Goal: Task Accomplishment & Management: Complete application form

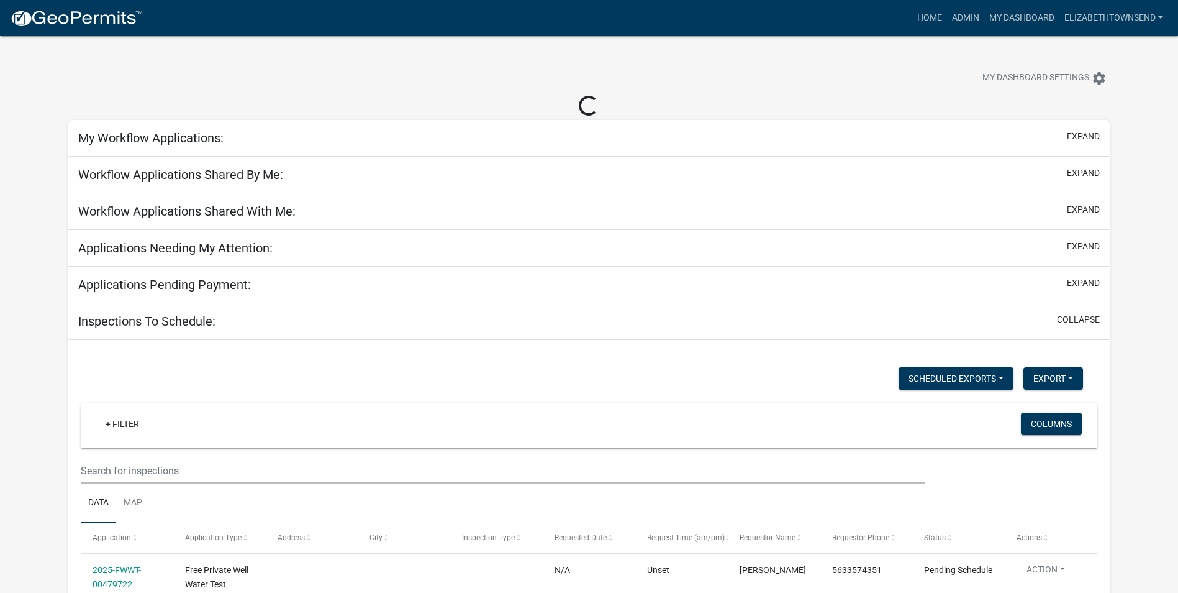
select select "3: 100"
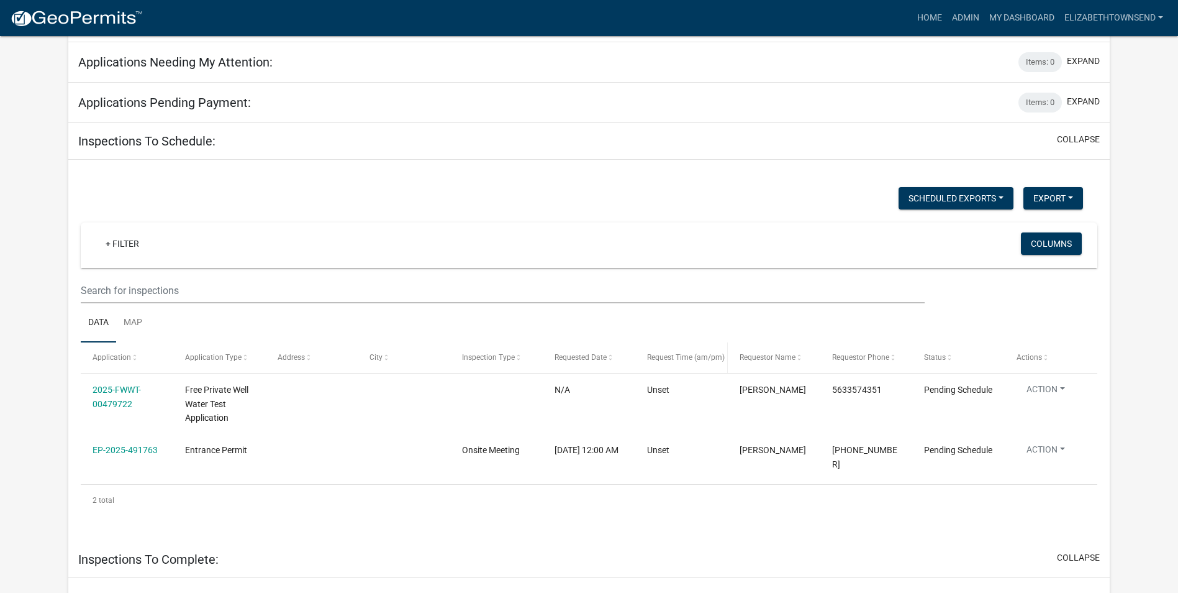
scroll to position [311, 0]
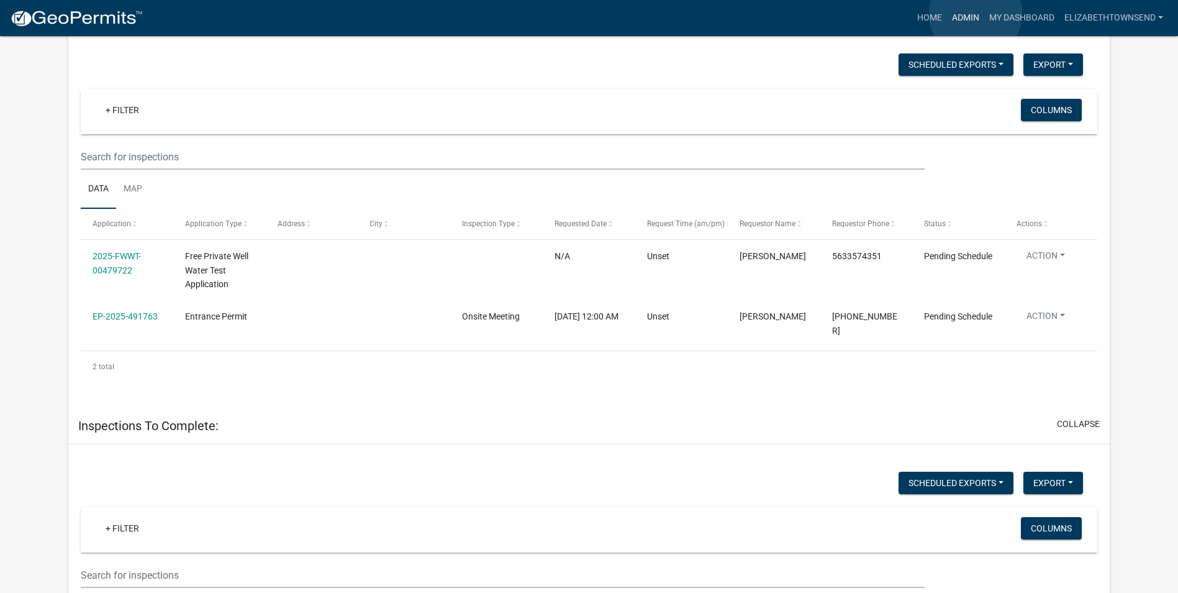
click at [976, 14] on link "Admin" at bounding box center [965, 18] width 37 height 24
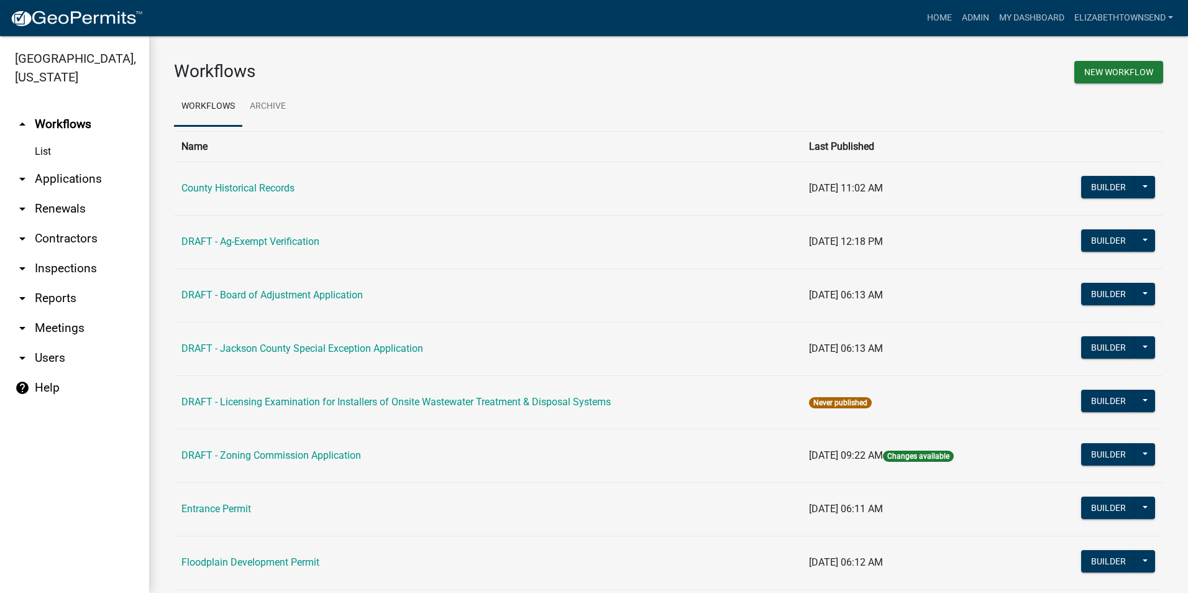
click at [93, 168] on link "arrow_drop_down Applications" at bounding box center [74, 179] width 149 height 30
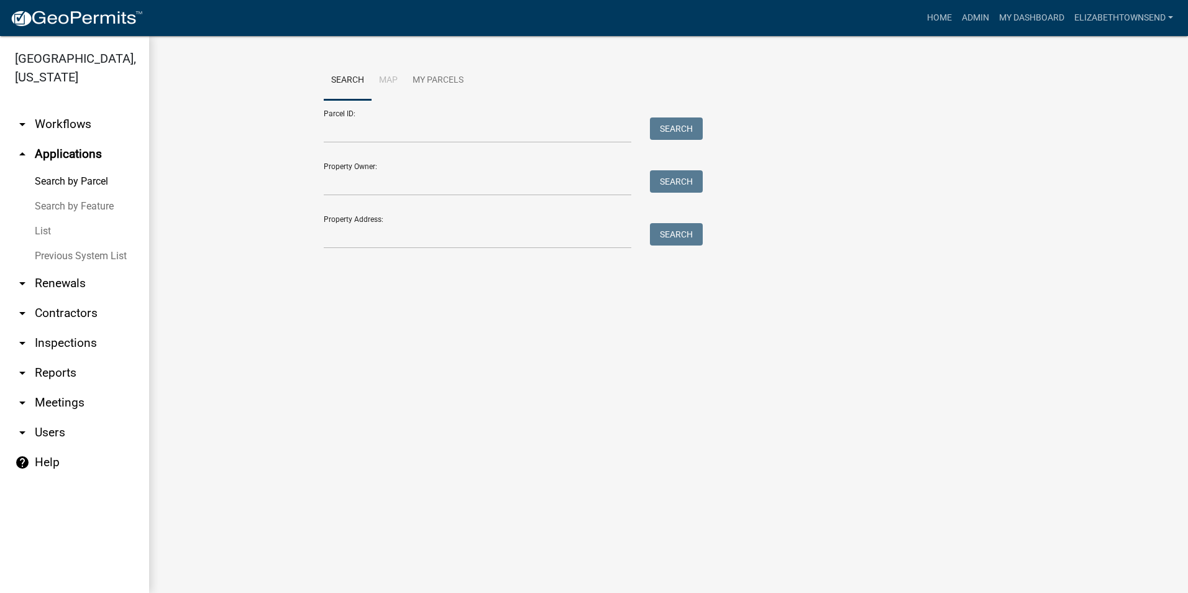
click at [39, 219] on link "List" at bounding box center [74, 231] width 149 height 25
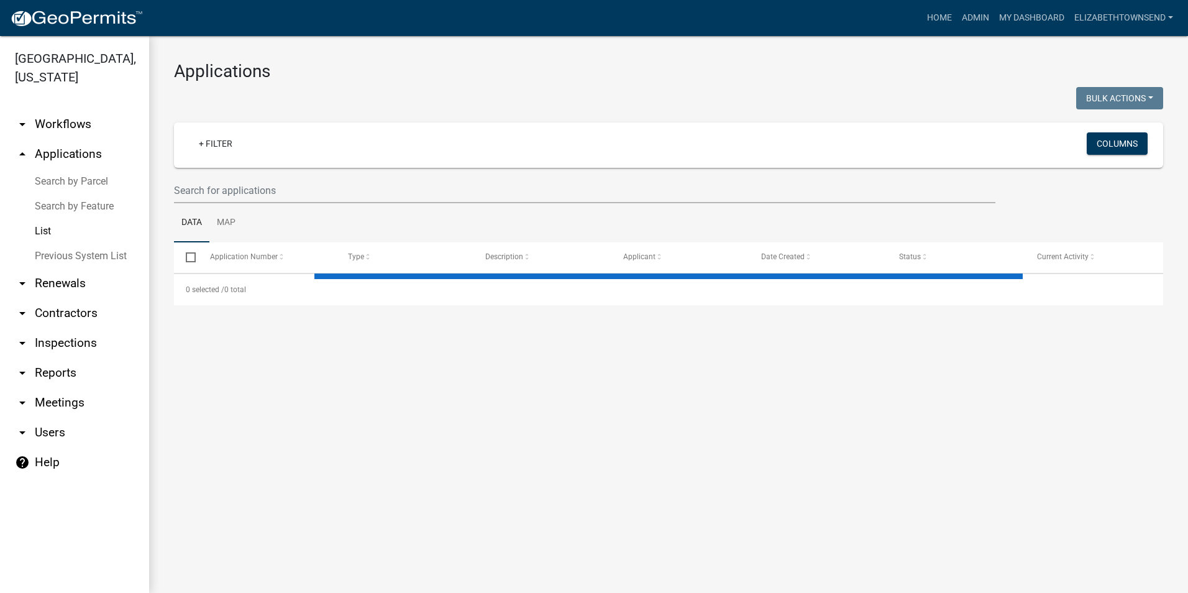
select select "3: 100"
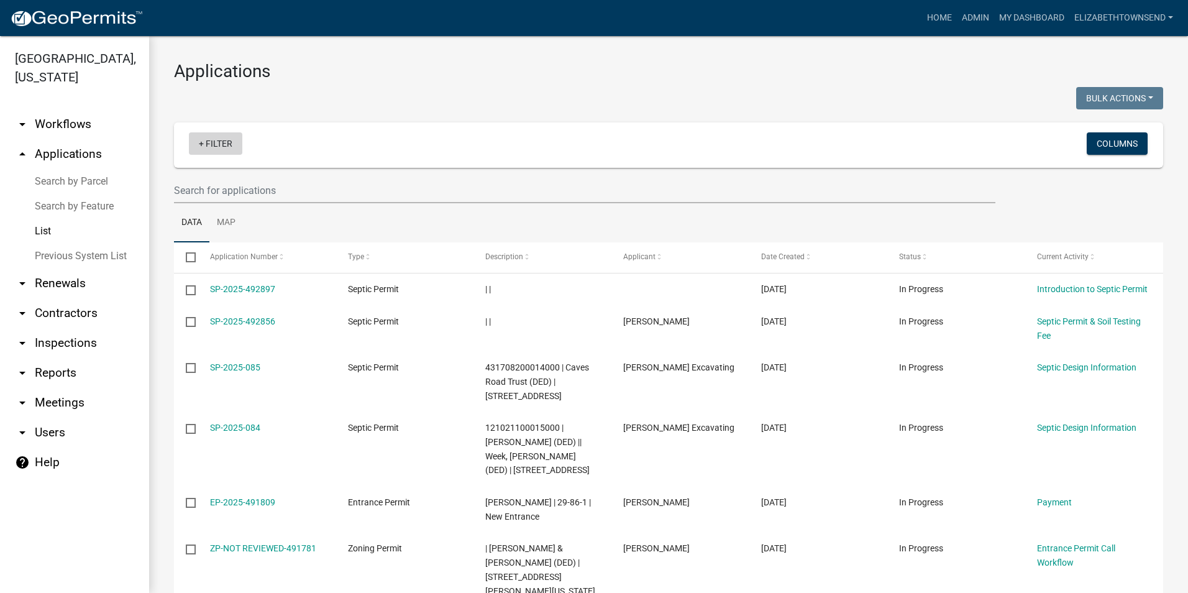
click at [210, 140] on link "+ Filter" at bounding box center [215, 143] width 53 height 22
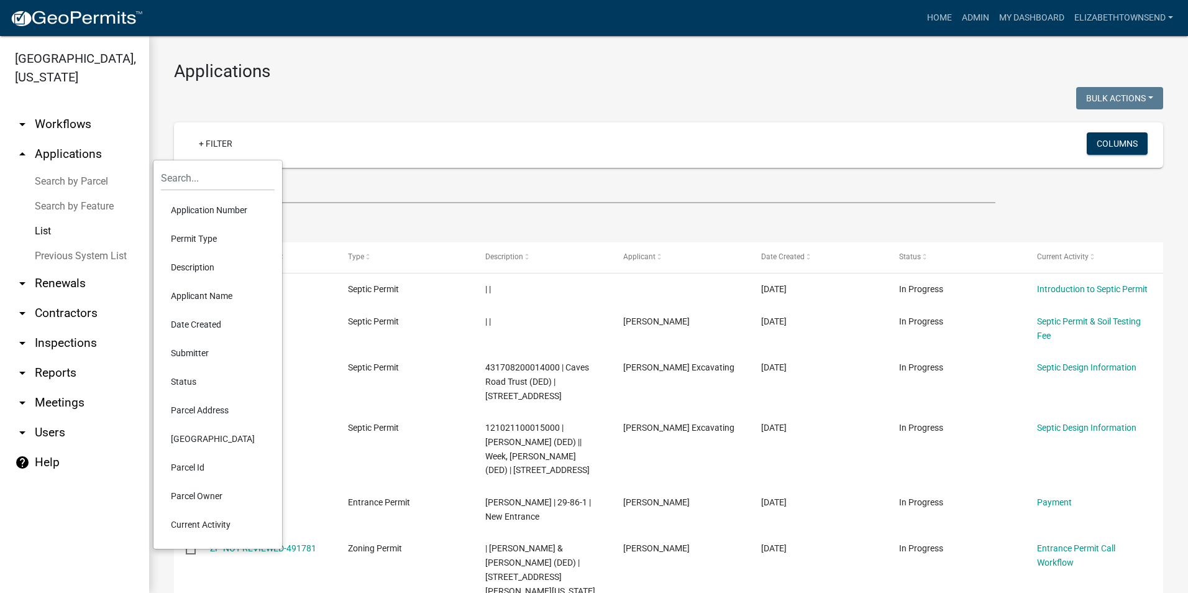
click at [207, 235] on li "Permit Type" at bounding box center [218, 238] width 114 height 29
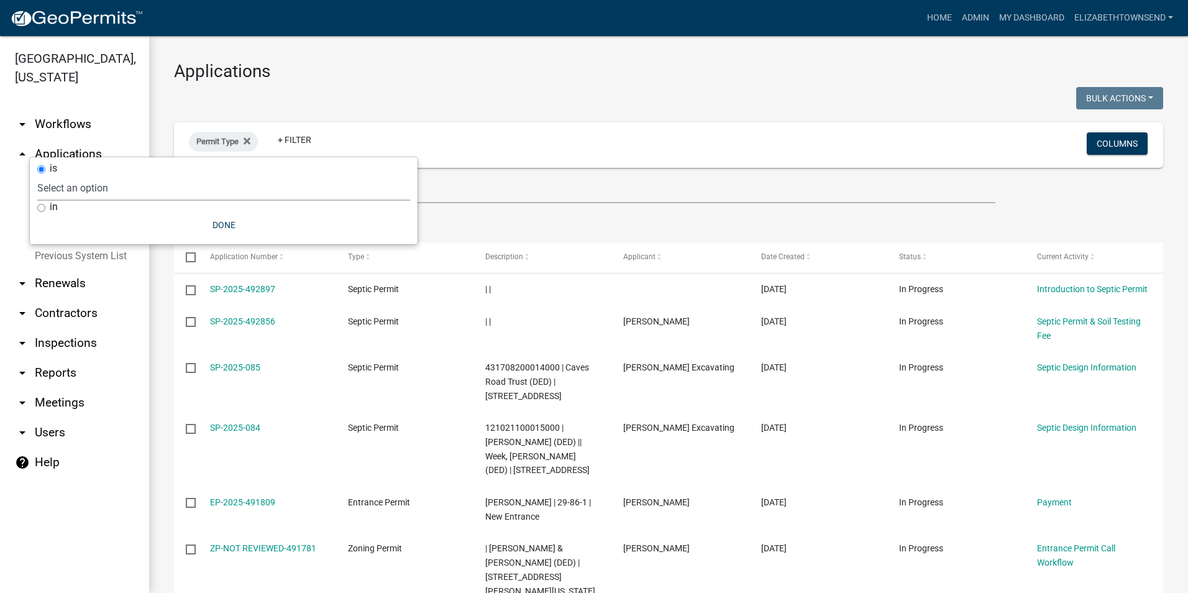
click at [153, 190] on select "Select an option County Historical Records DRAFT - Ag-Exempt Verification DRAFT…" at bounding box center [223, 187] width 373 height 25
select select "8b4afc6d-160d-421b-899b-e318c6853599"
click at [99, 175] on select "Select an option County Historical Records DRAFT - Ag-Exempt Verification DRAFT…" at bounding box center [223, 187] width 373 height 25
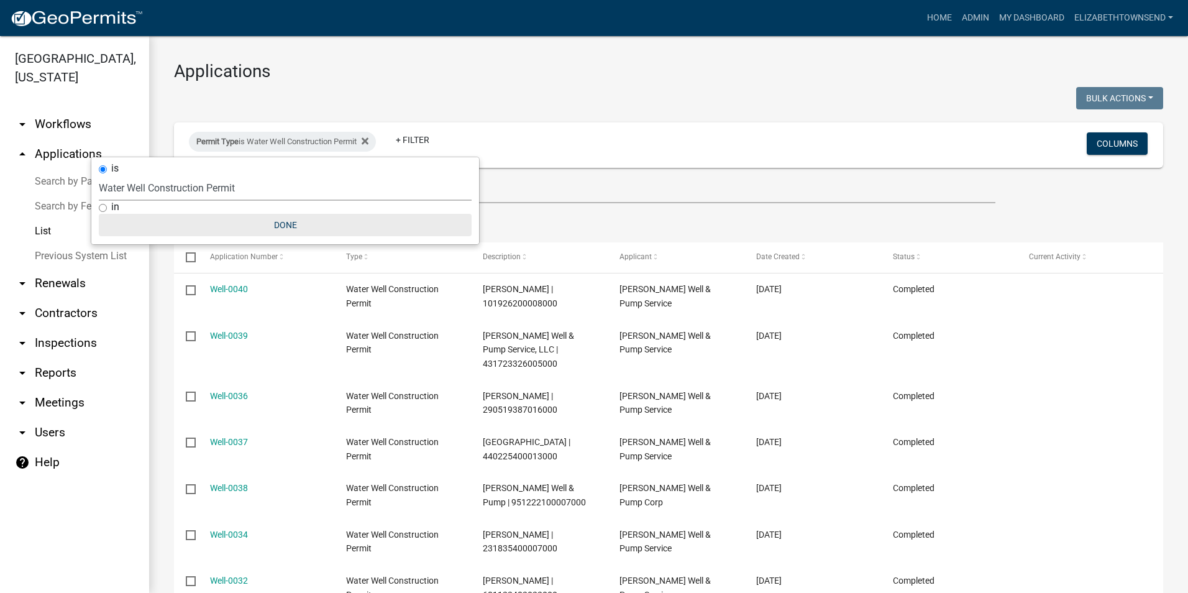
click at [281, 225] on button "Done" at bounding box center [285, 225] width 373 height 22
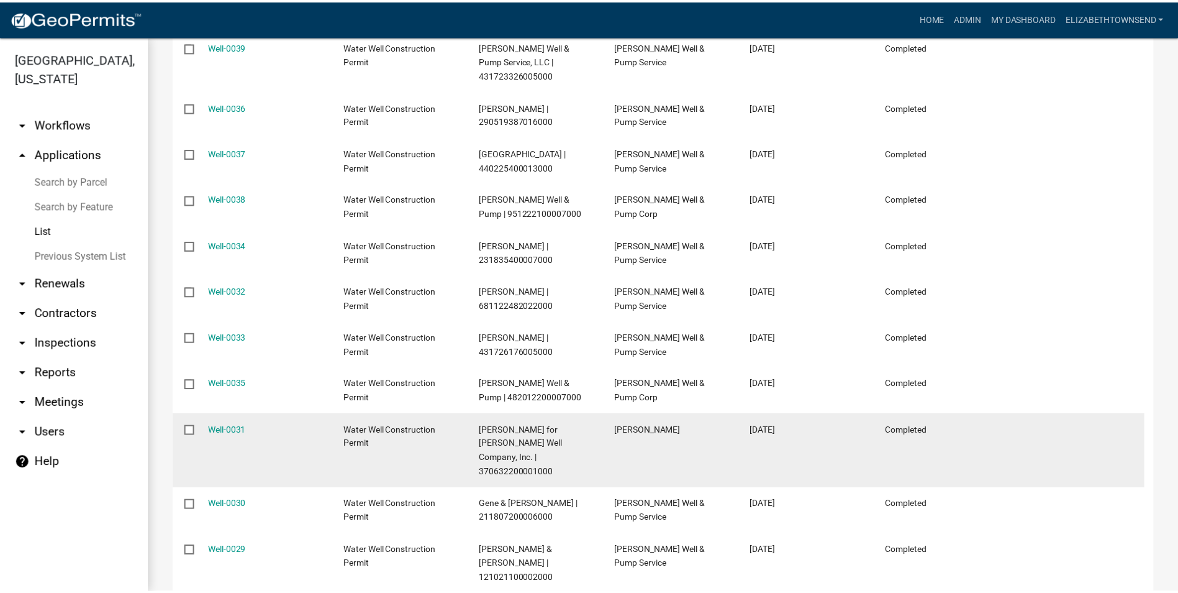
scroll to position [311, 0]
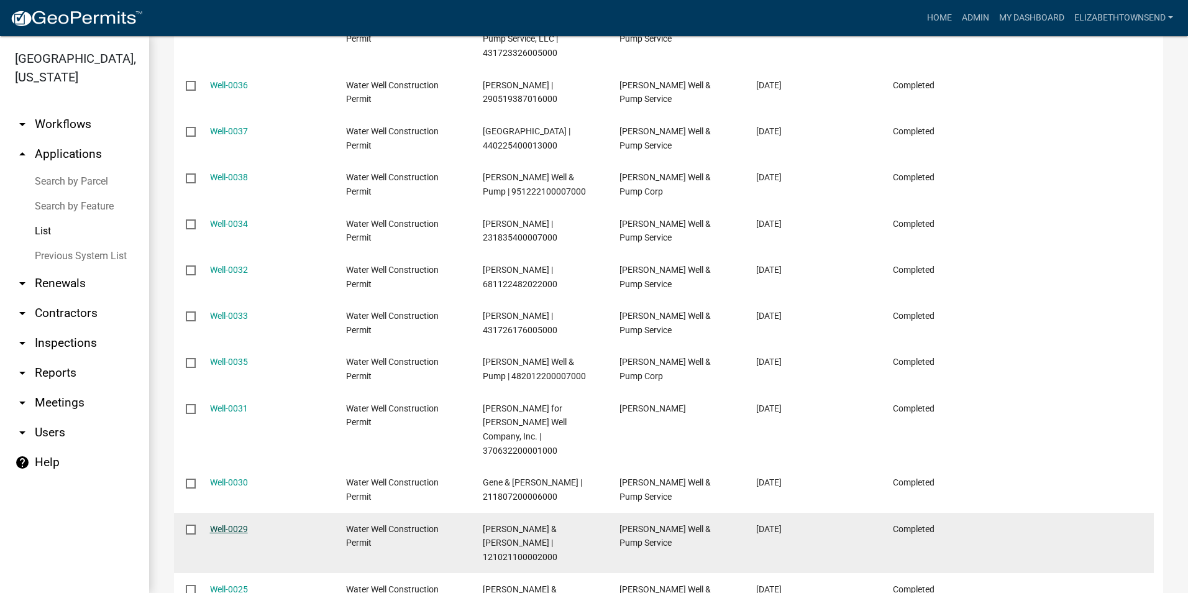
click at [232, 524] on link "Well-0029" at bounding box center [229, 529] width 38 height 10
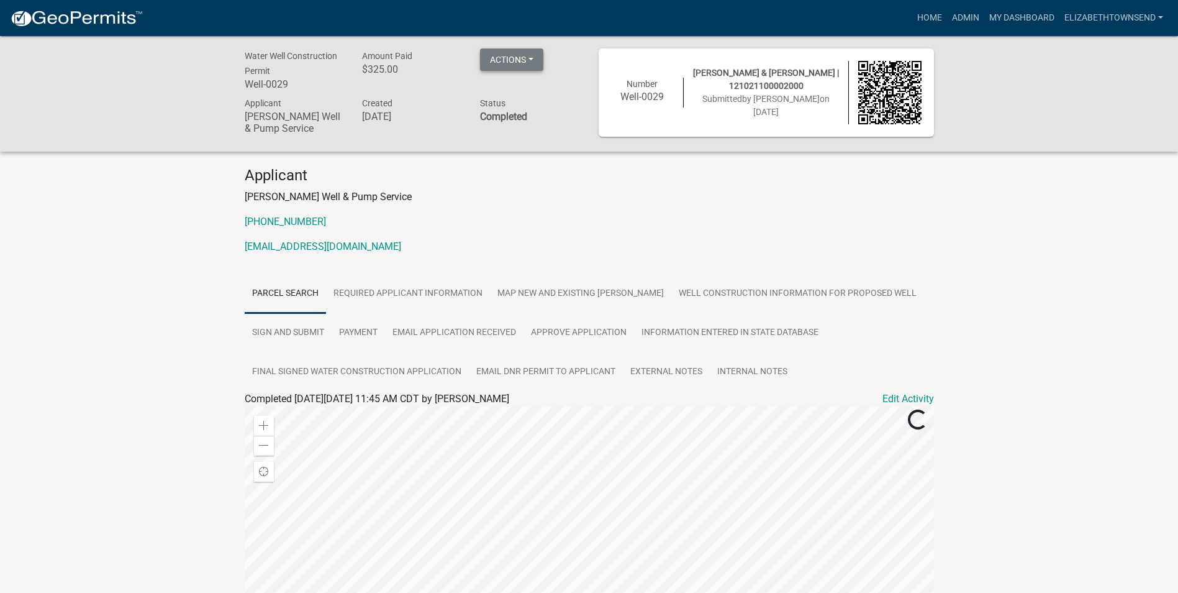
click at [541, 60] on button "Actions" at bounding box center [511, 59] width 63 height 22
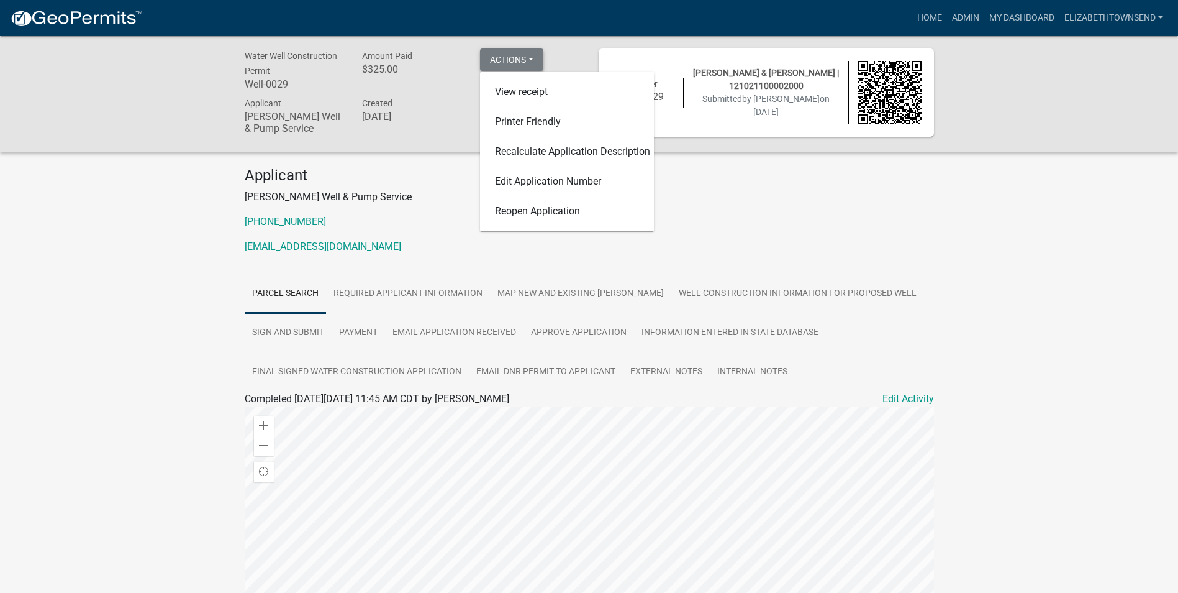
click at [542, 58] on button "Actions" at bounding box center [511, 59] width 63 height 22
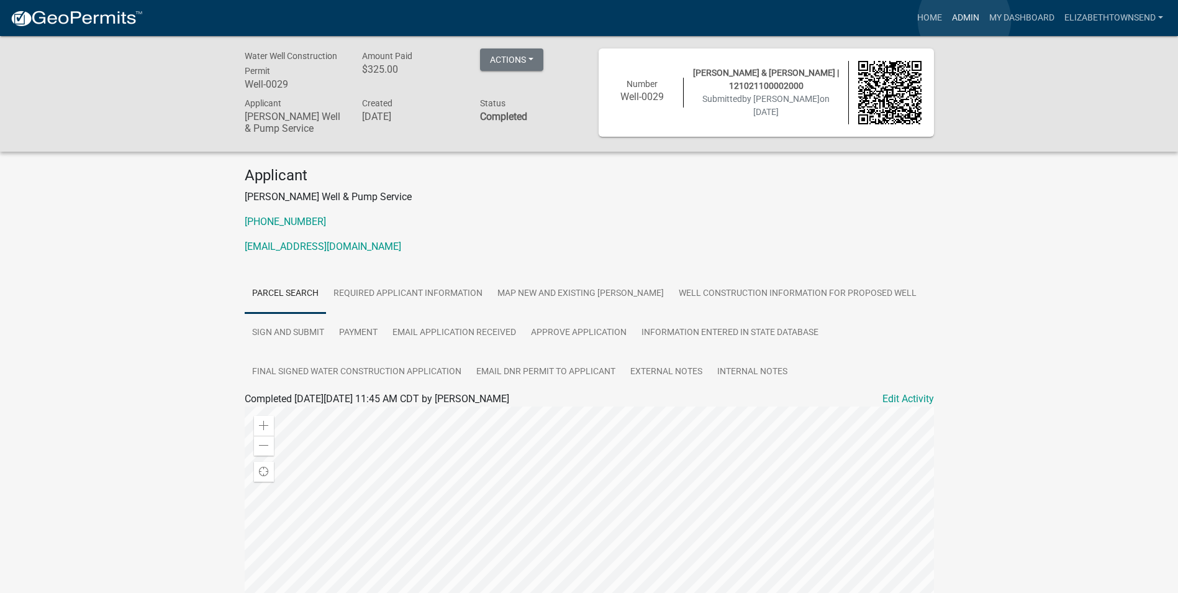
click at [965, 20] on link "Admin" at bounding box center [965, 18] width 37 height 24
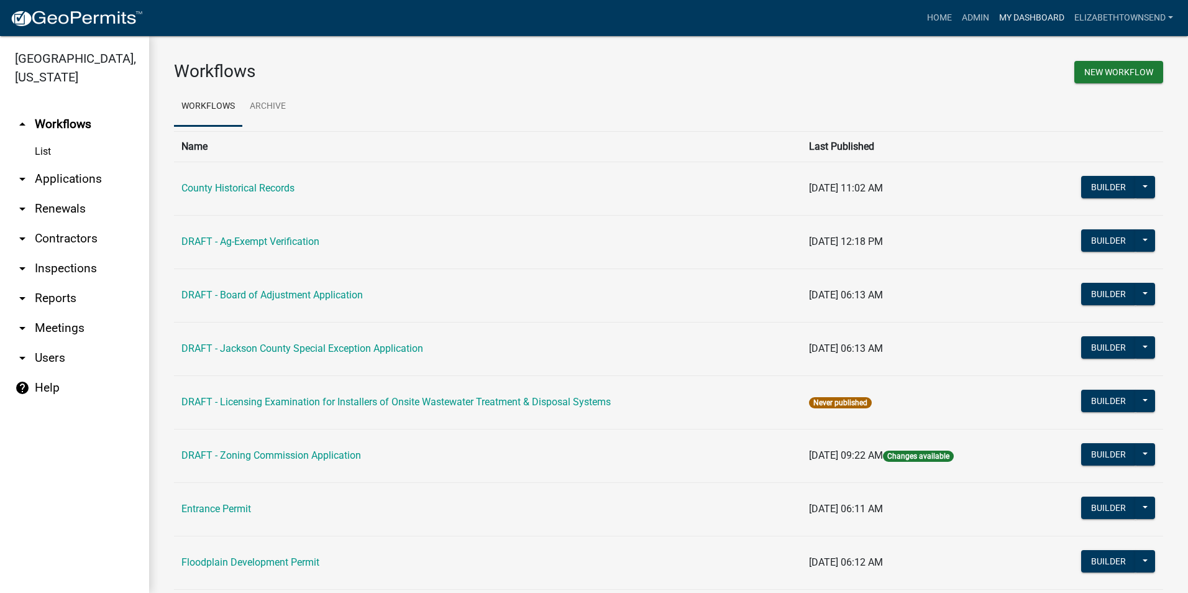
click at [1030, 20] on link "My Dashboard" at bounding box center [1031, 18] width 75 height 24
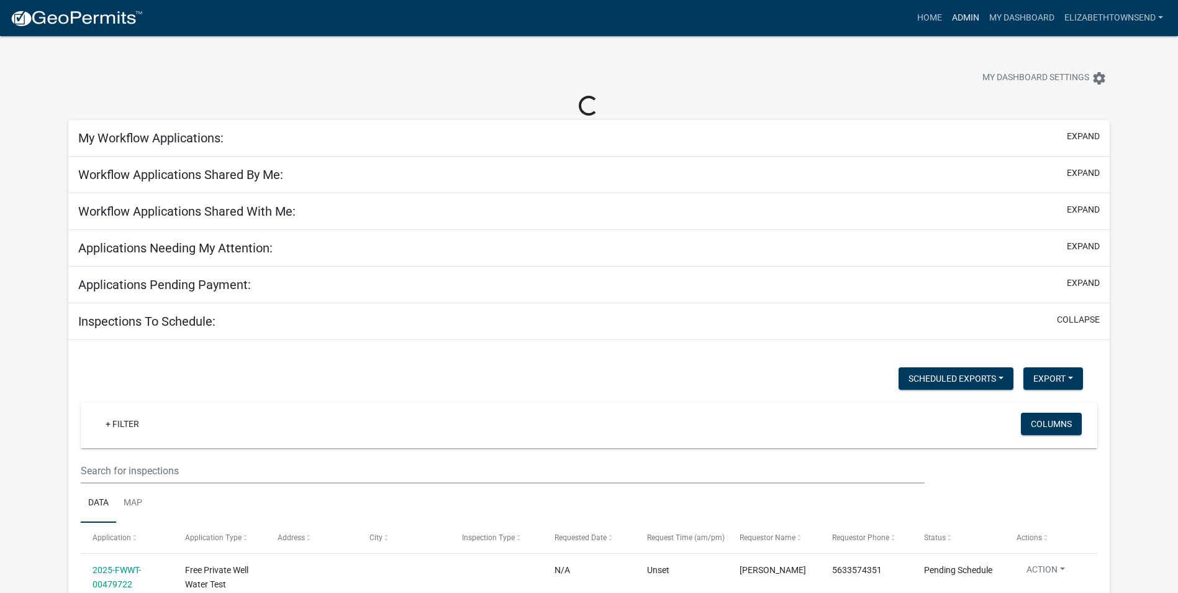
click at [965, 17] on link "Admin" at bounding box center [965, 18] width 37 height 24
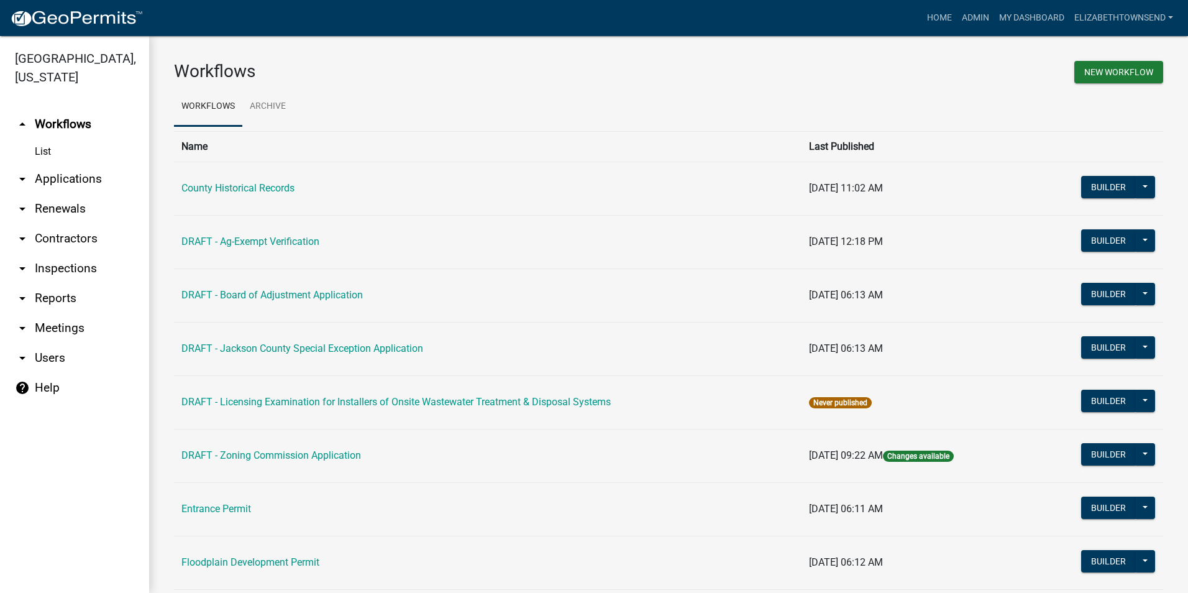
click at [47, 139] on link "List" at bounding box center [74, 151] width 149 height 25
click at [54, 164] on link "arrow_drop_down Applications" at bounding box center [74, 179] width 149 height 30
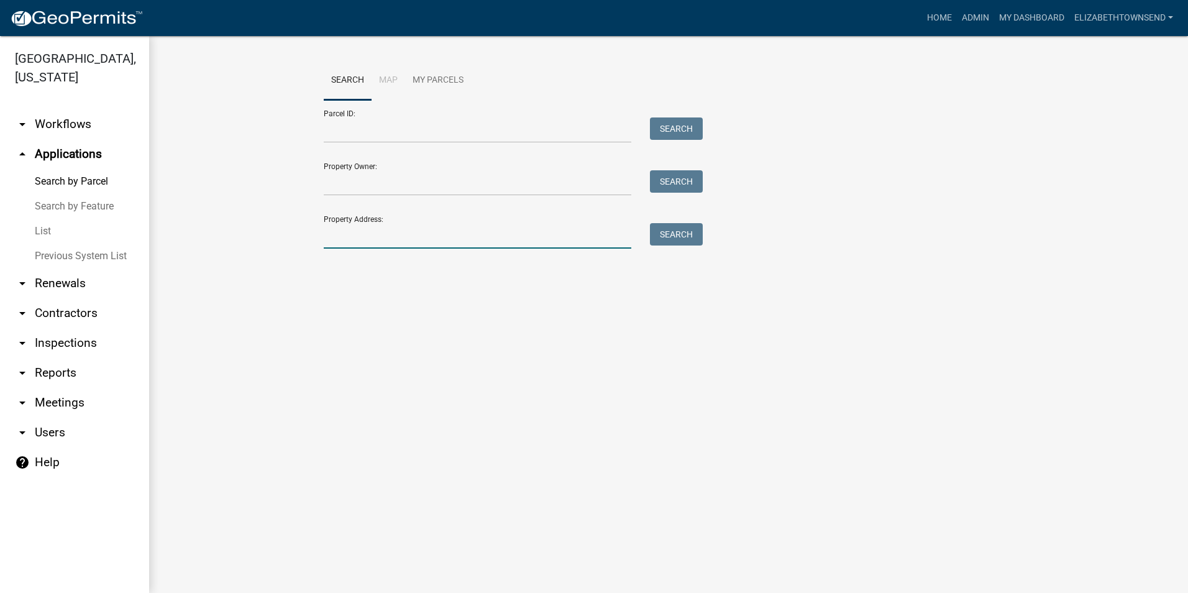
click at [394, 235] on input "Property Address:" at bounding box center [477, 235] width 307 height 25
type input "132"
click at [928, 15] on link "Home" at bounding box center [939, 18] width 35 height 24
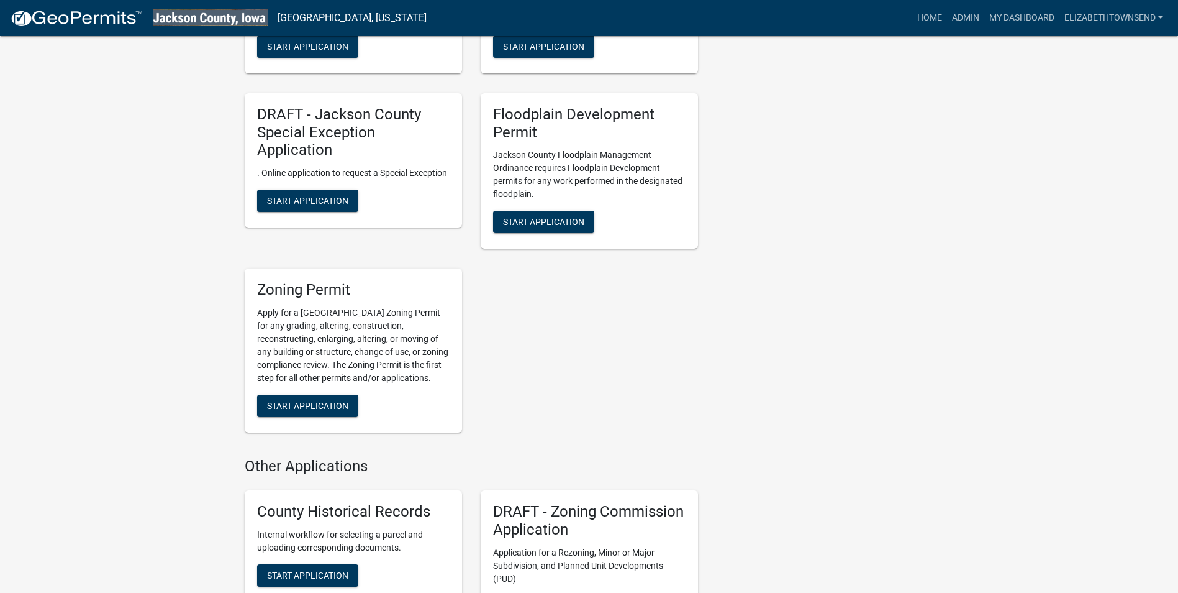
scroll to position [870, 0]
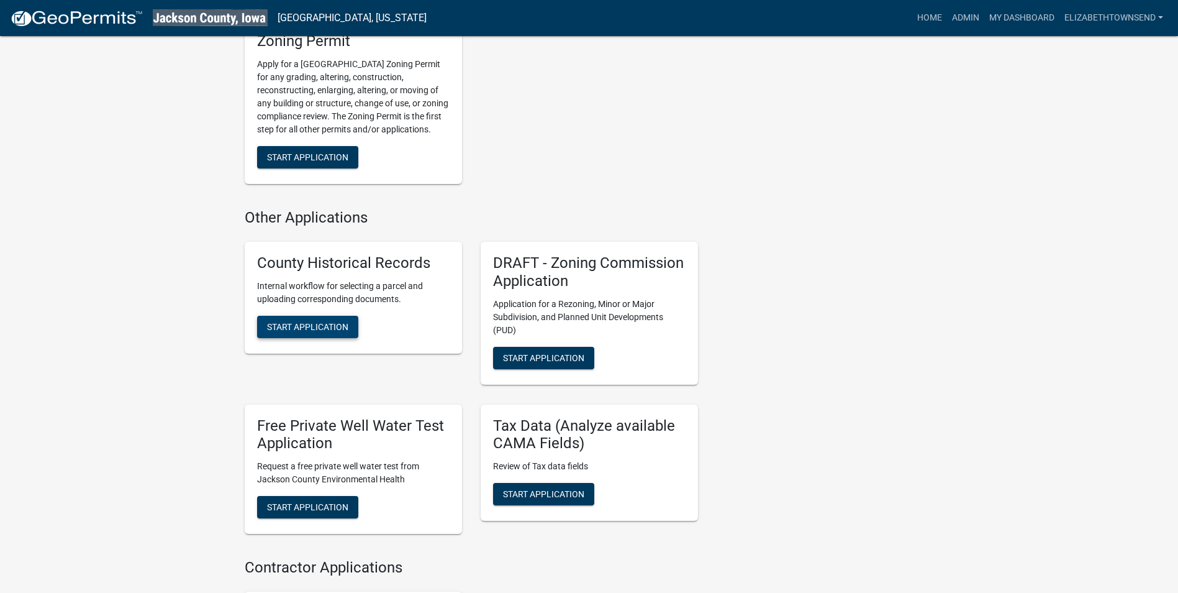
click at [312, 324] on span "Start Application" at bounding box center [307, 326] width 81 height 10
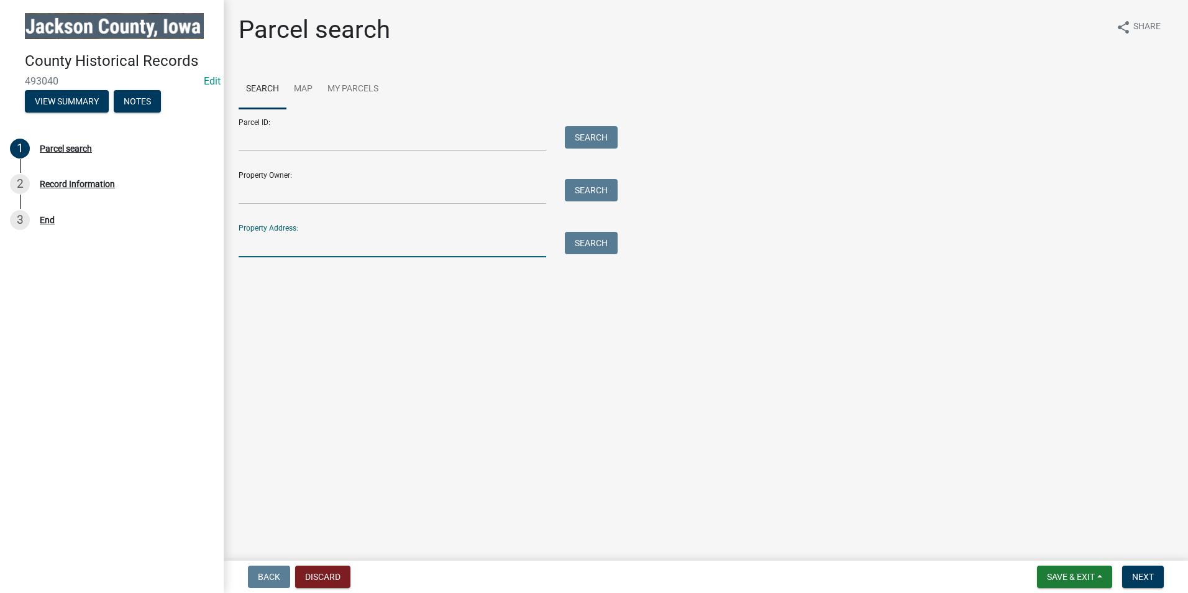
click at [332, 247] on input "Property Address:" at bounding box center [392, 244] width 307 height 25
type input "1"
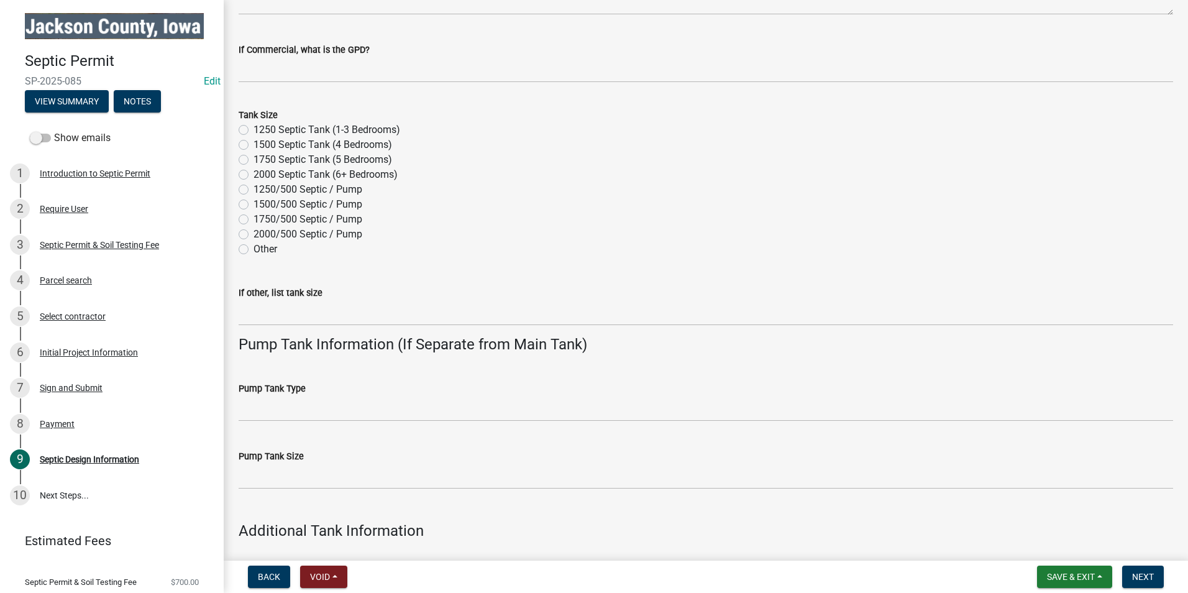
scroll to position [683, 0]
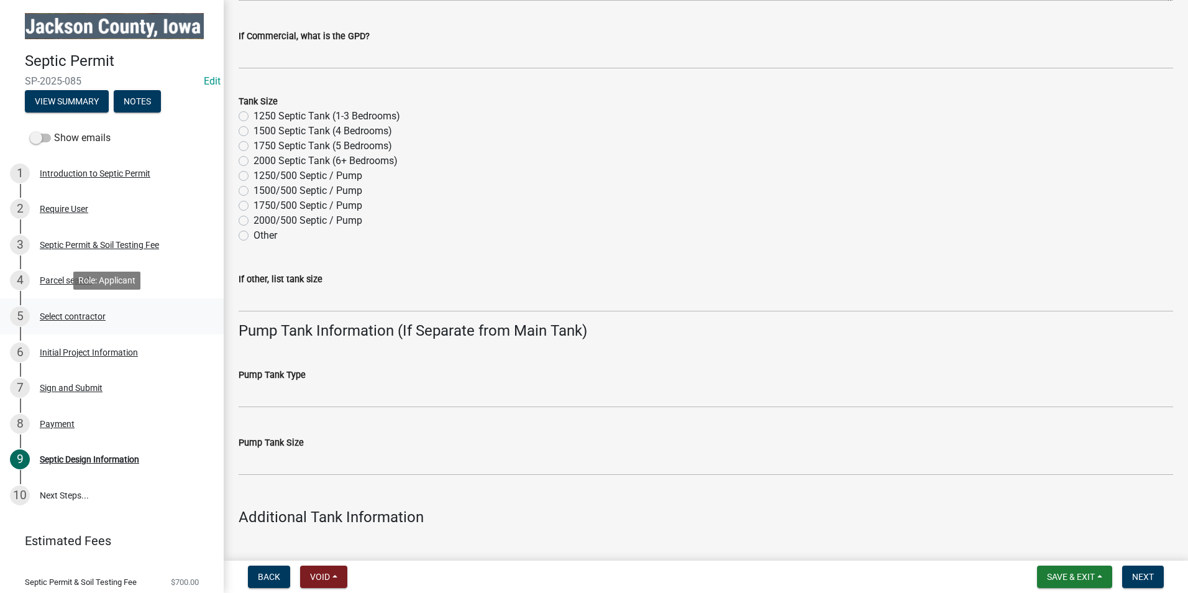
click at [76, 312] on div "Select contractor" at bounding box center [73, 316] width 66 height 9
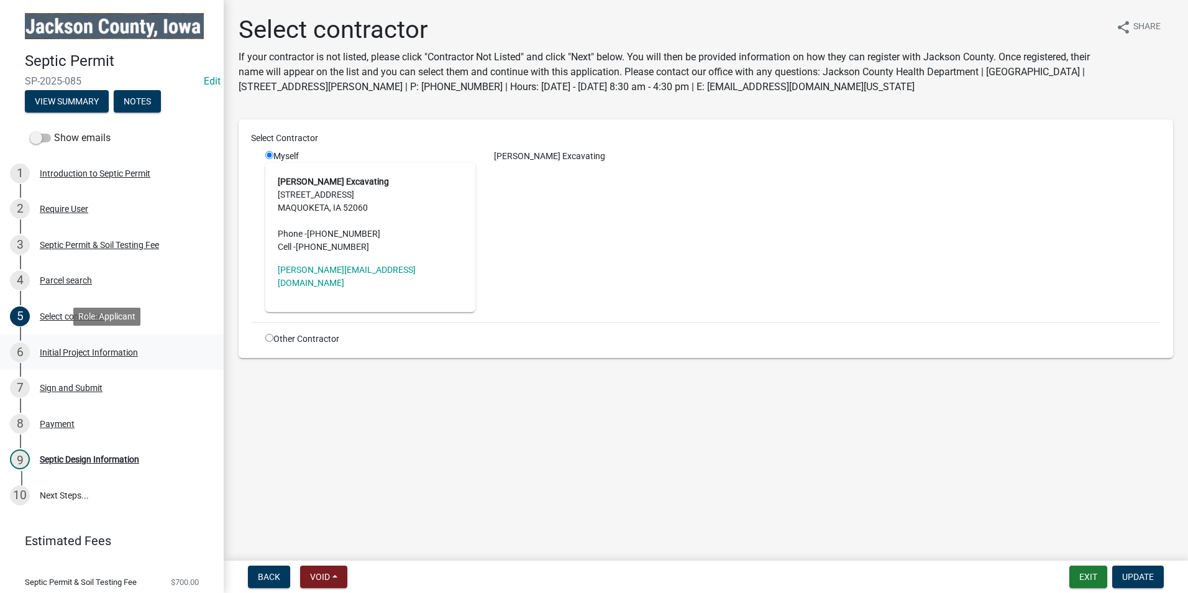
click at [115, 354] on div "Initial Project Information" at bounding box center [89, 352] width 98 height 9
